Goal: Navigation & Orientation: Find specific page/section

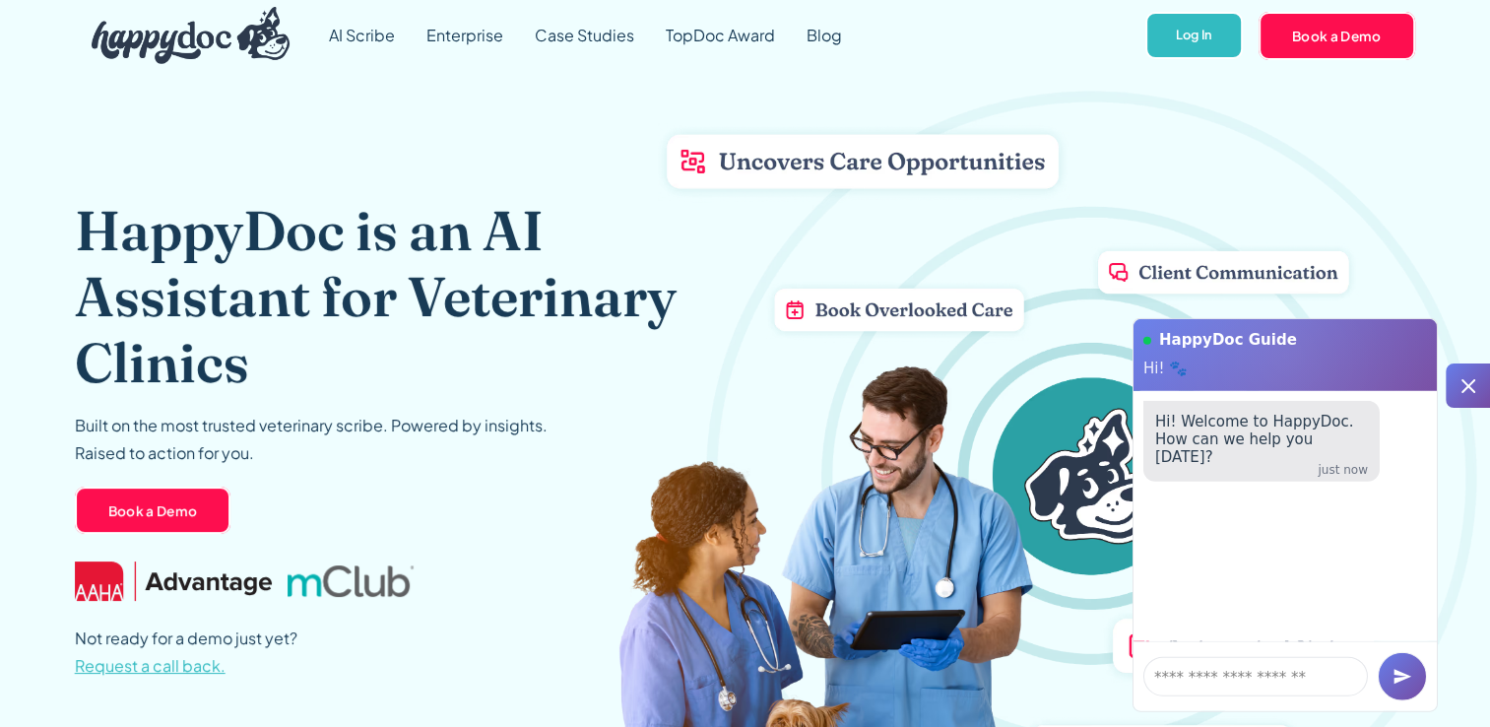
click at [1470, 388] on icon at bounding box center [1469, 386] width 14 height 14
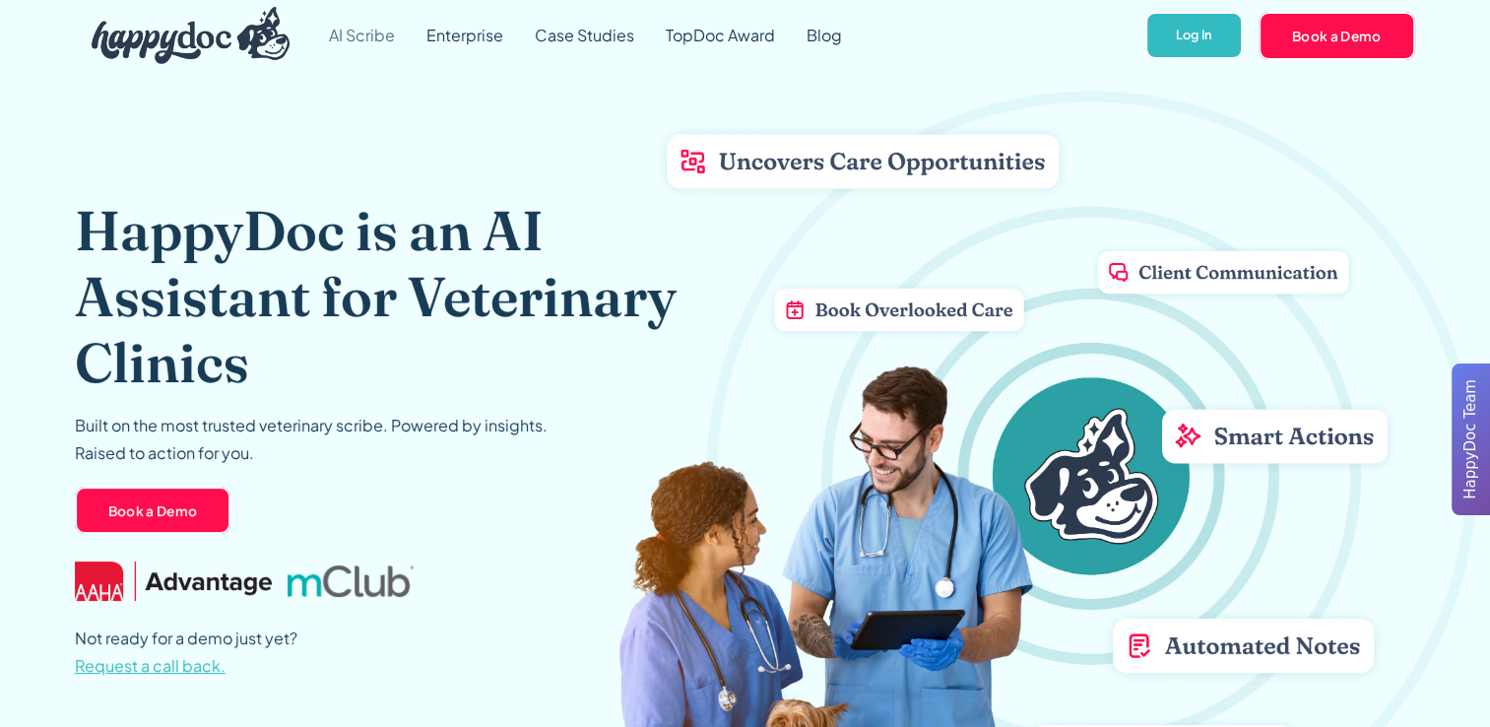
click at [367, 36] on link "AI Scribe" at bounding box center [362, 35] width 98 height 71
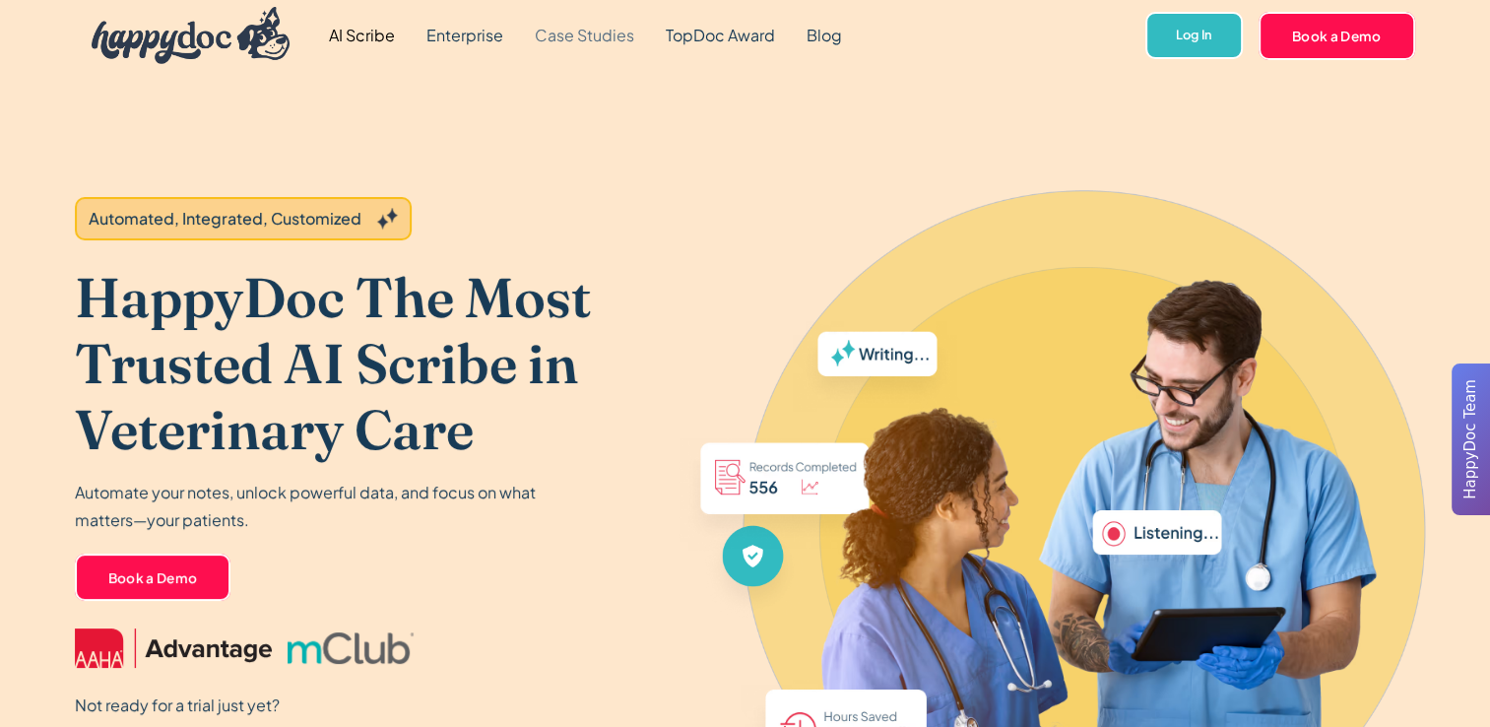
click at [589, 34] on link "Case Studies" at bounding box center [584, 35] width 131 height 71
